Goal: Task Accomplishment & Management: Manage account settings

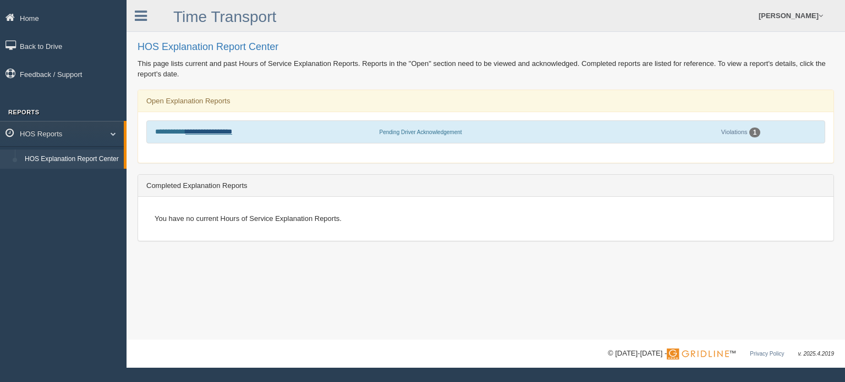
click at [223, 132] on link "**********" at bounding box center [208, 131] width 47 height 7
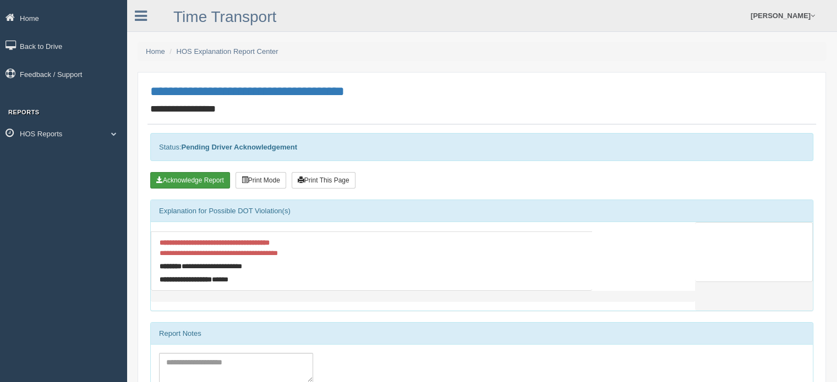
click at [214, 178] on button "Acknowledge Report" at bounding box center [190, 180] width 80 height 17
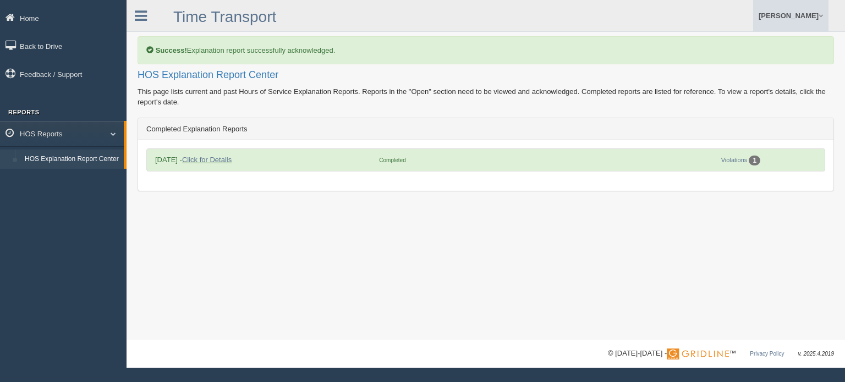
click at [797, 18] on link "[PERSON_NAME]" at bounding box center [790, 15] width 75 height 31
click at [767, 67] on link "Log Off" at bounding box center [768, 65] width 120 height 23
